Goal: Check status

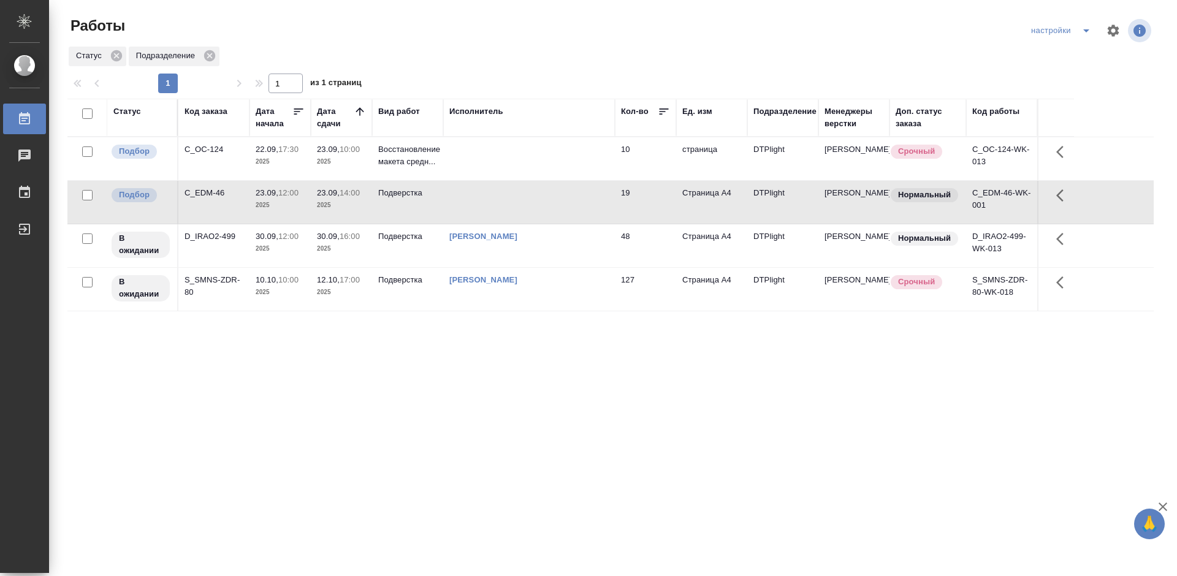
click at [414, 429] on div "Статус Код заказа Дата начала Дата сдачи Вид работ Исполнитель Кол-во Ед. изм П…" at bounding box center [610, 319] width 1086 height 441
click at [210, 148] on div "C_OC-124" at bounding box center [213, 149] width 59 height 12
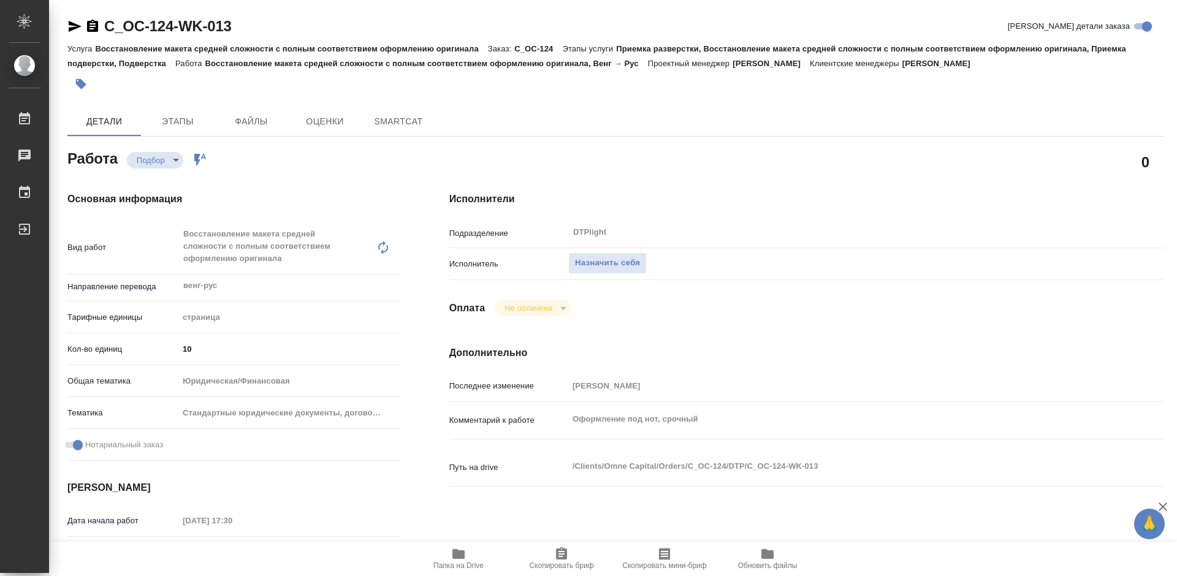
type textarea "x"
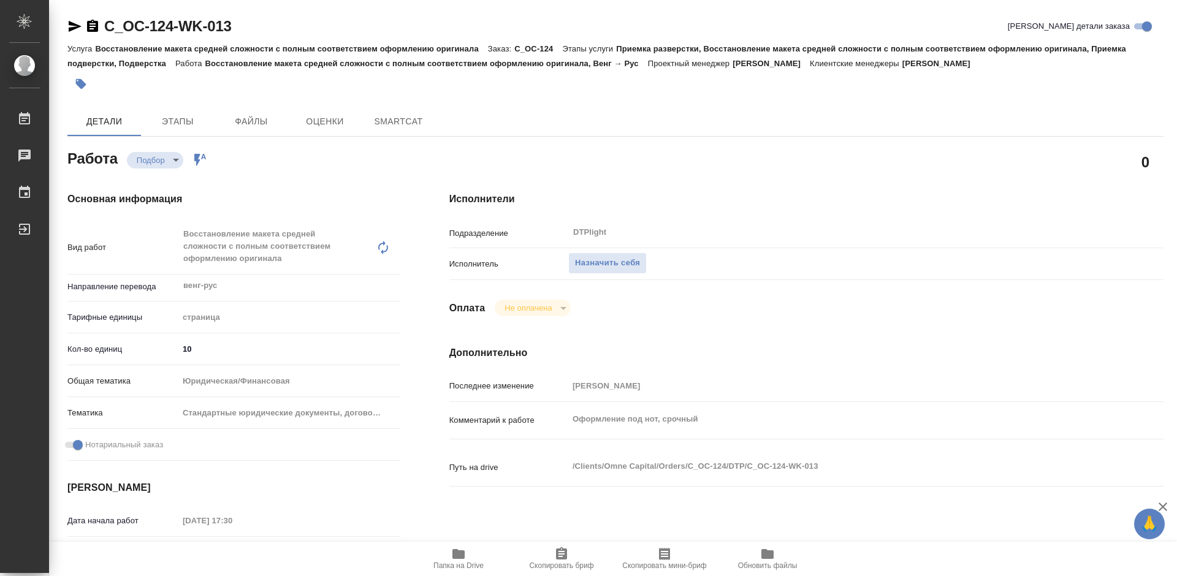
type textarea "x"
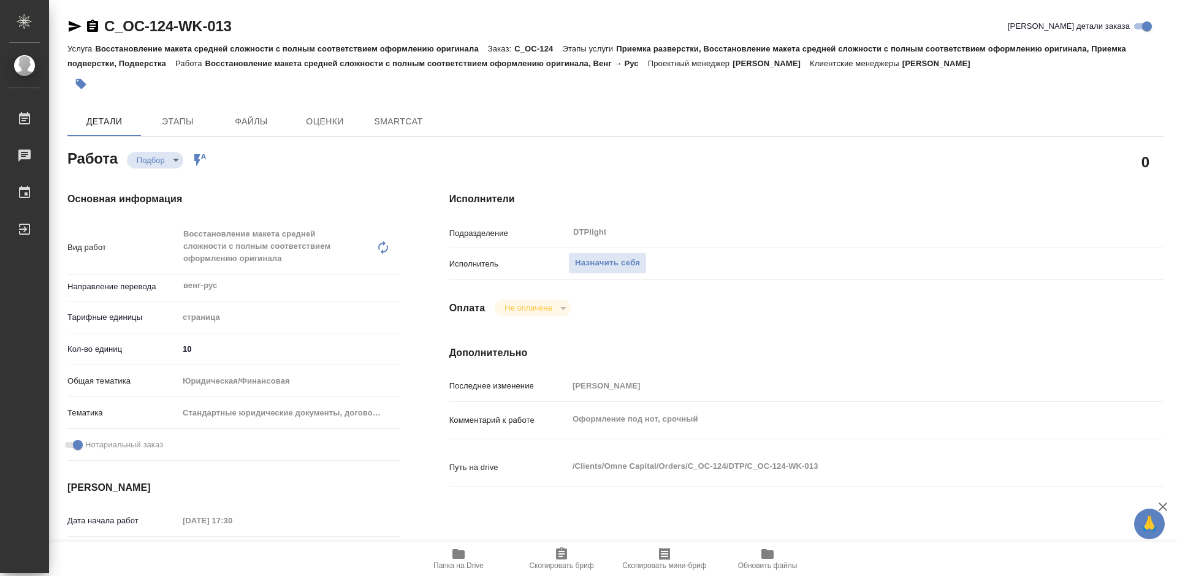
type textarea "x"
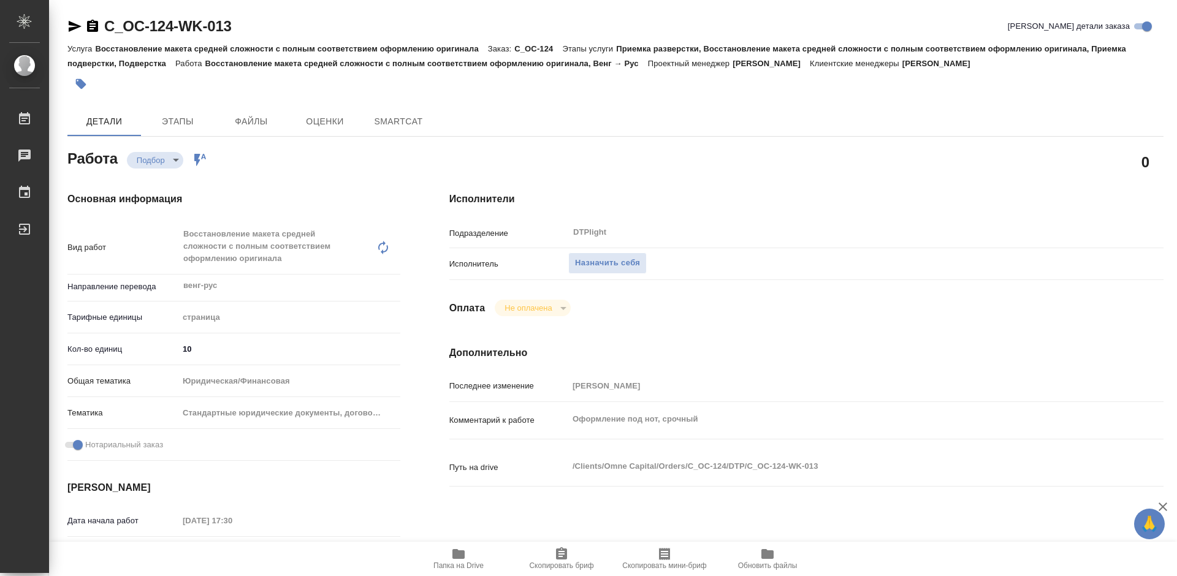
type textarea "x"
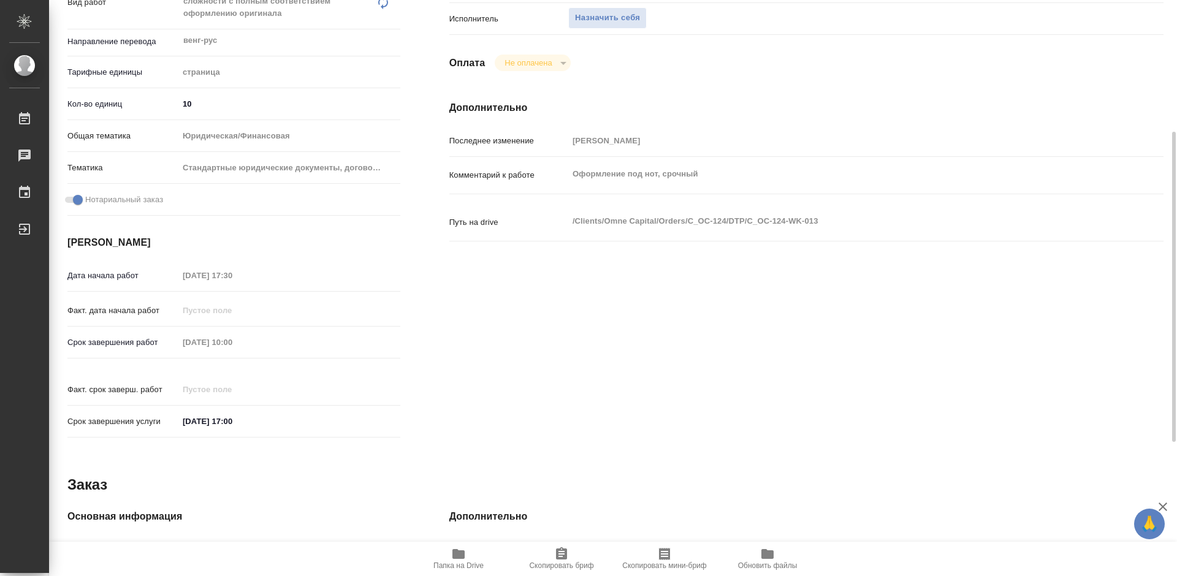
type textarea "x"
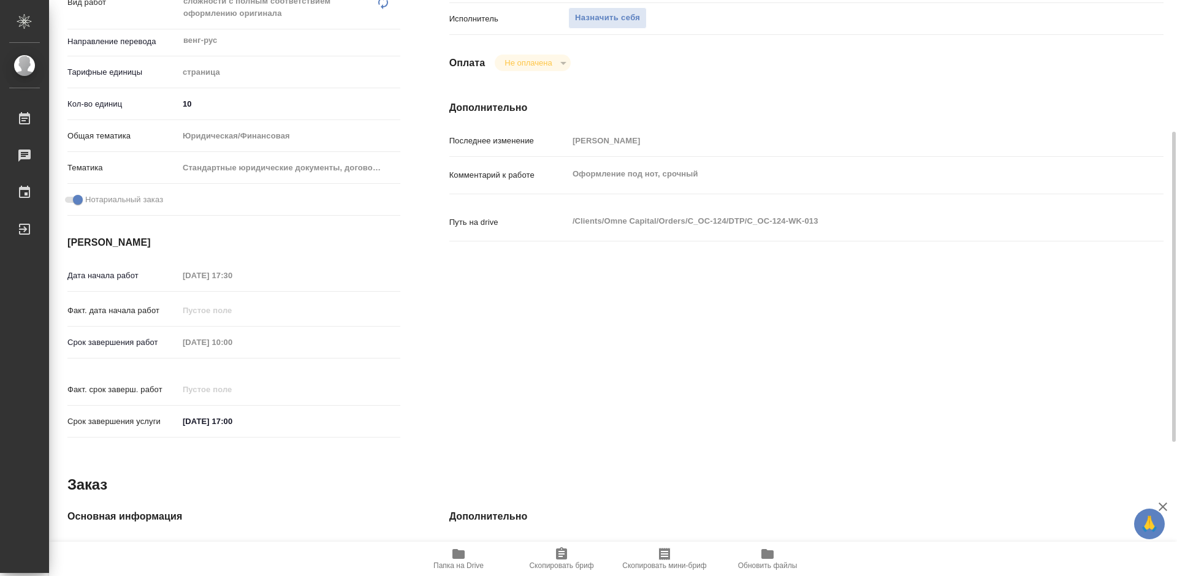
scroll to position [306, 0]
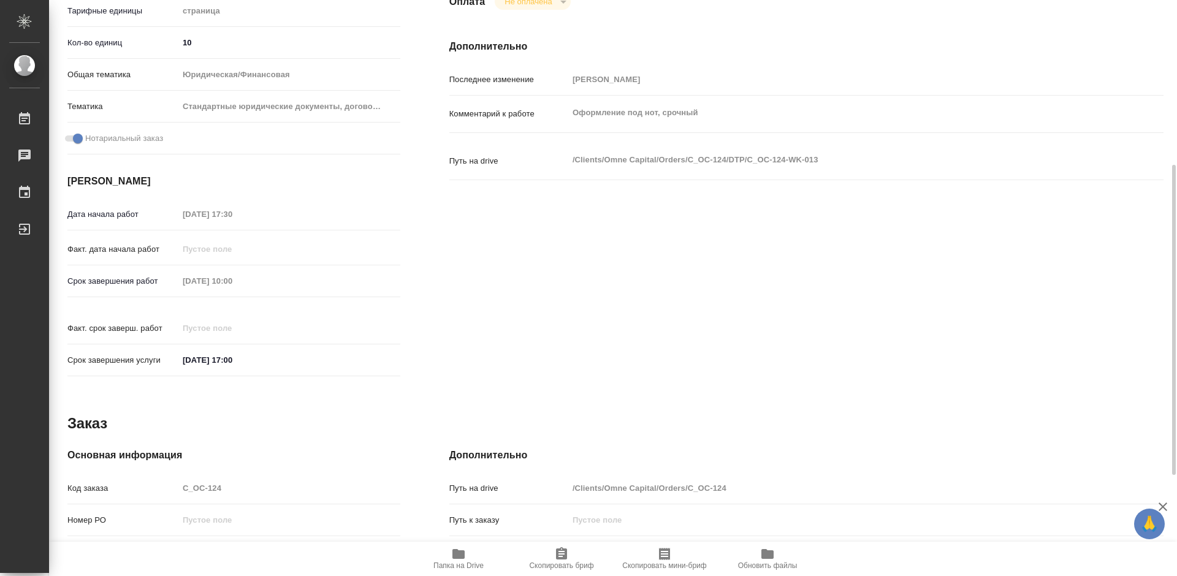
type textarea "x"
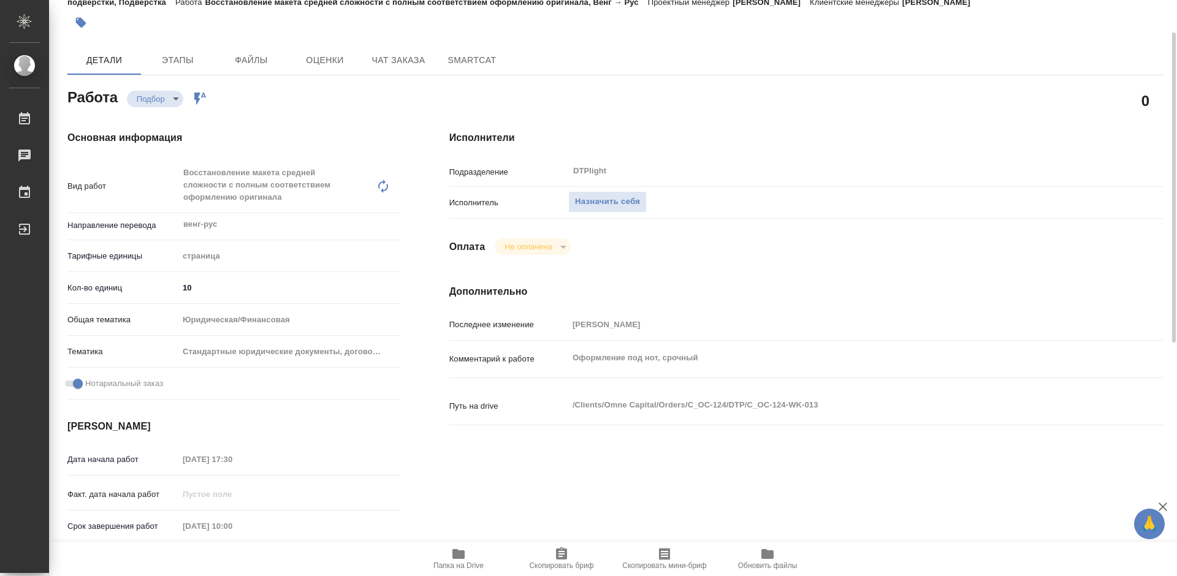
scroll to position [184, 0]
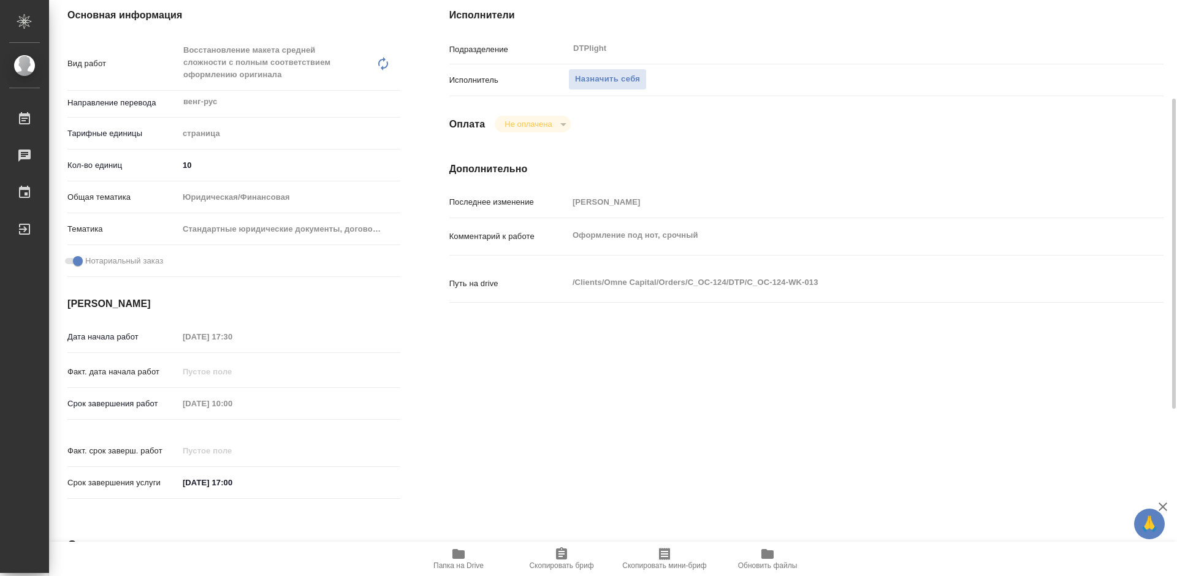
click at [463, 557] on icon "button" at bounding box center [458, 554] width 12 height 10
